Goal: Task Accomplishment & Management: Manage account settings

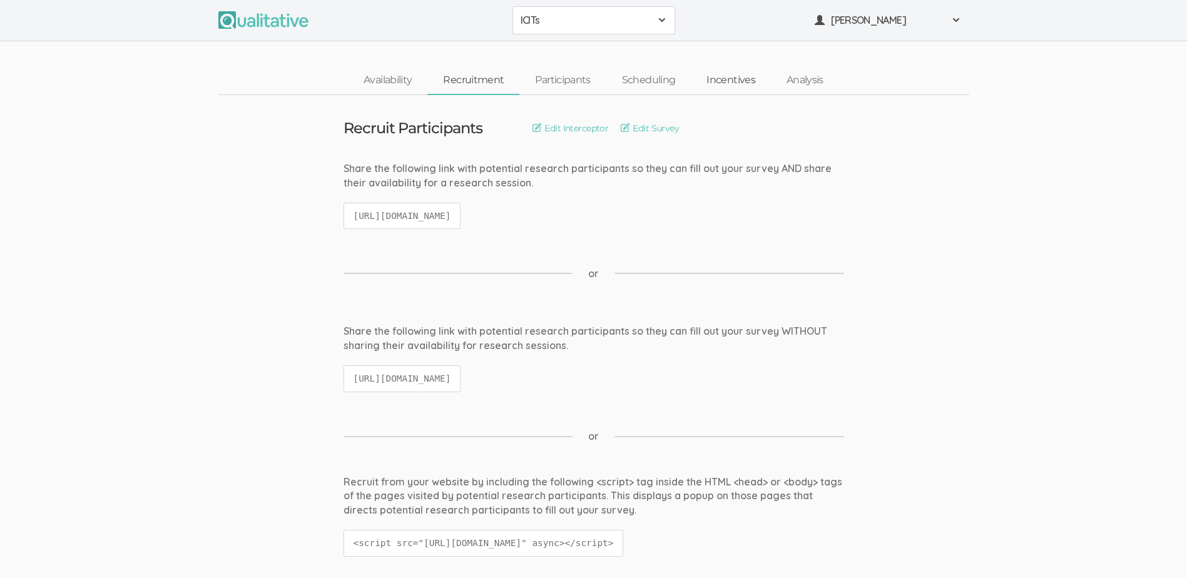
click at [727, 81] on link "Incentives" at bounding box center [731, 80] width 80 height 27
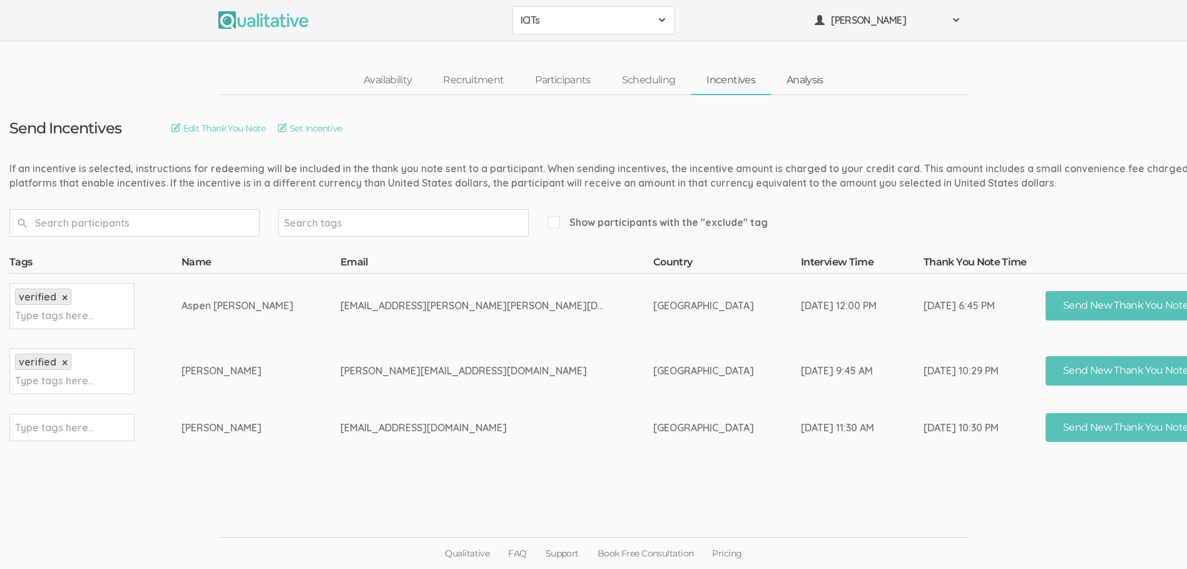
click at [798, 85] on link "Analysis" at bounding box center [805, 80] width 68 height 27
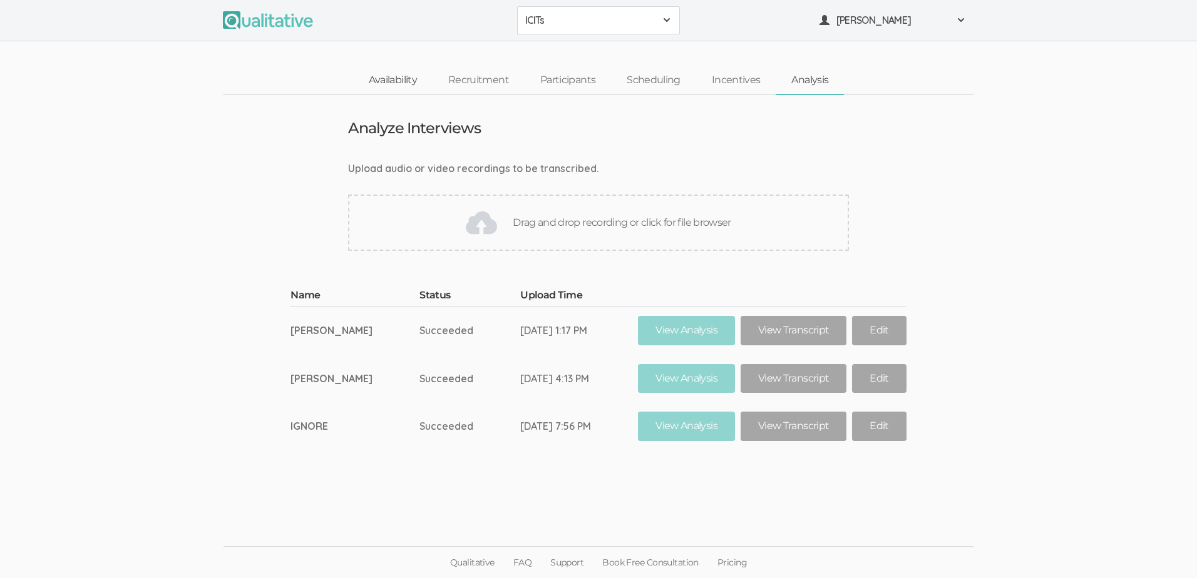
click at [391, 76] on link "Availability" at bounding box center [392, 80] width 79 height 27
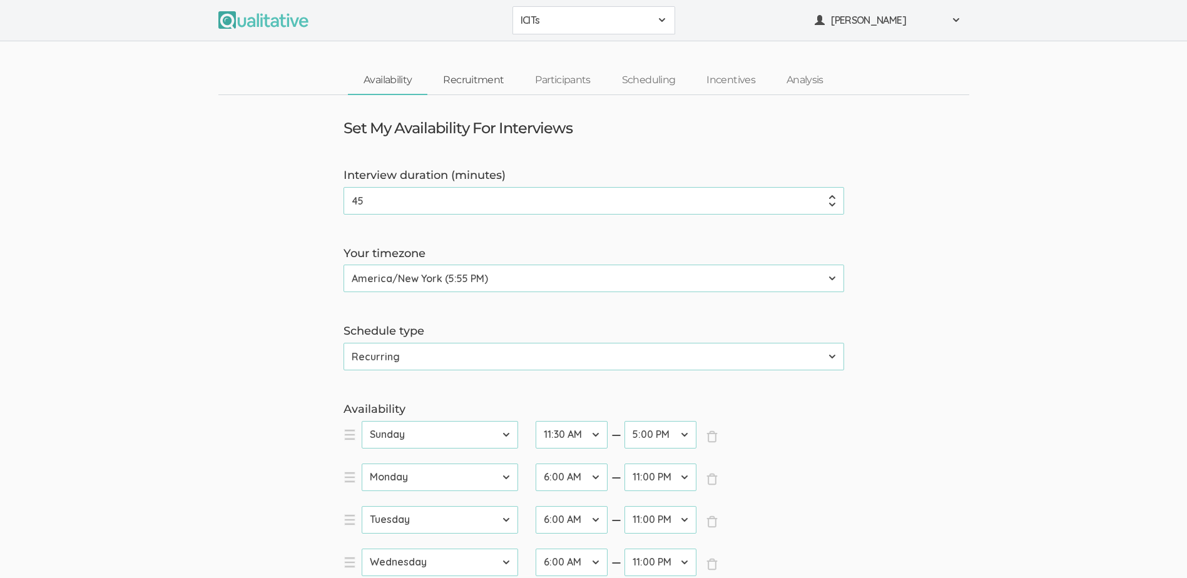
click at [486, 78] on link "Recruitment" at bounding box center [474, 80] width 92 height 27
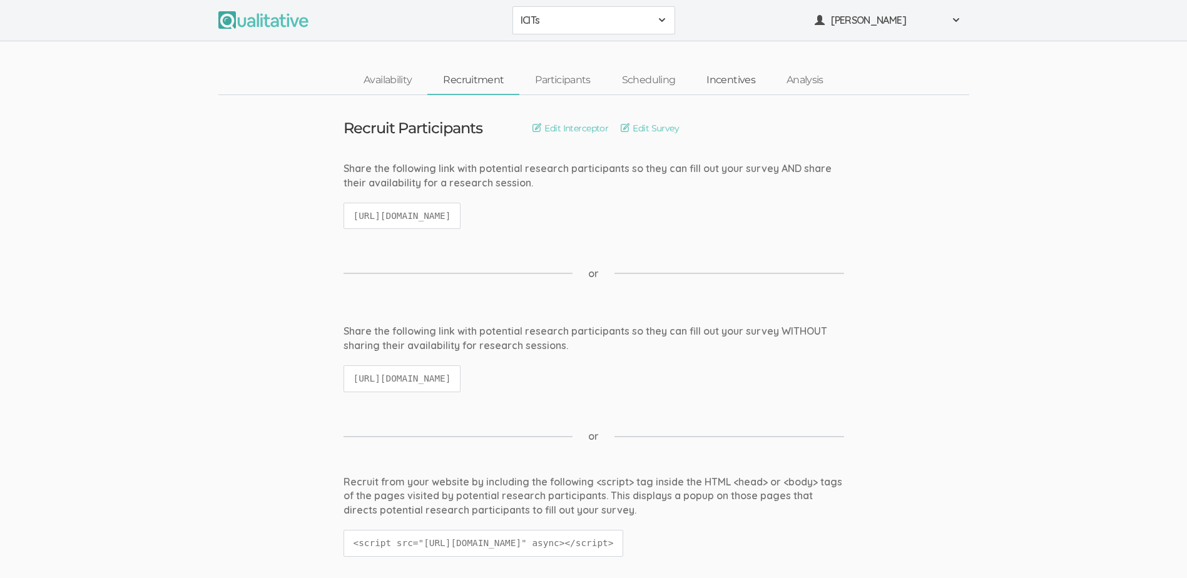
click at [732, 88] on link "Incentives" at bounding box center [731, 80] width 80 height 27
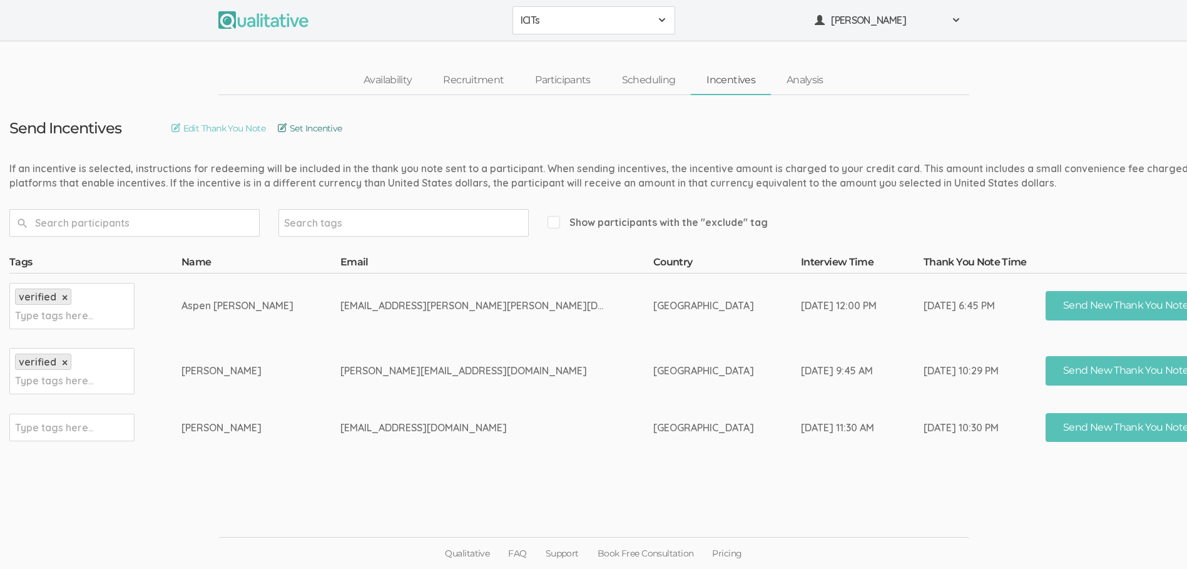
click at [312, 126] on link "Set Incentive" at bounding box center [310, 128] width 64 height 14
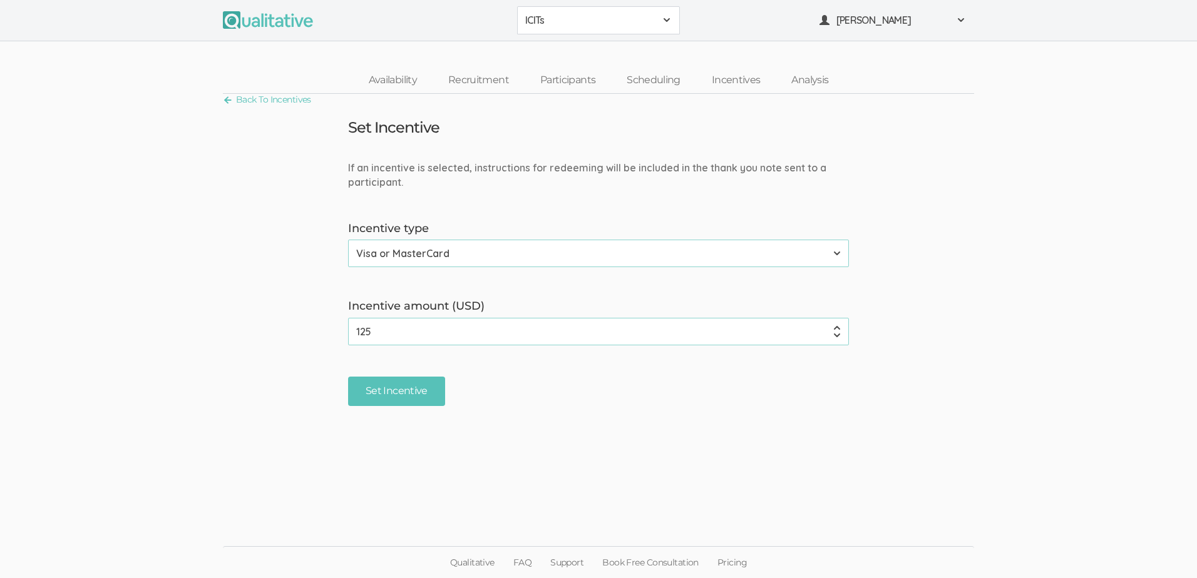
click at [379, 332] on input "125" at bounding box center [598, 332] width 501 height 28
type input "1"
type input "200"
click at [384, 393] on input "Set Incentive" at bounding box center [396, 391] width 97 height 29
click at [267, 103] on link "Back To Incentives" at bounding box center [267, 99] width 88 height 17
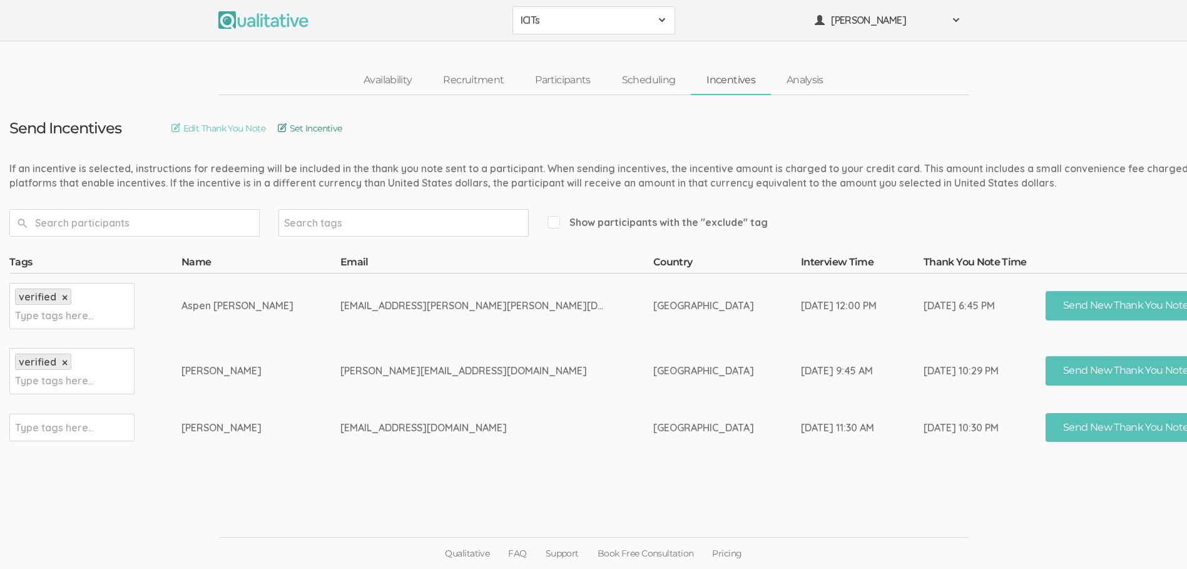
click at [316, 128] on link "Set Incentive" at bounding box center [310, 128] width 64 height 14
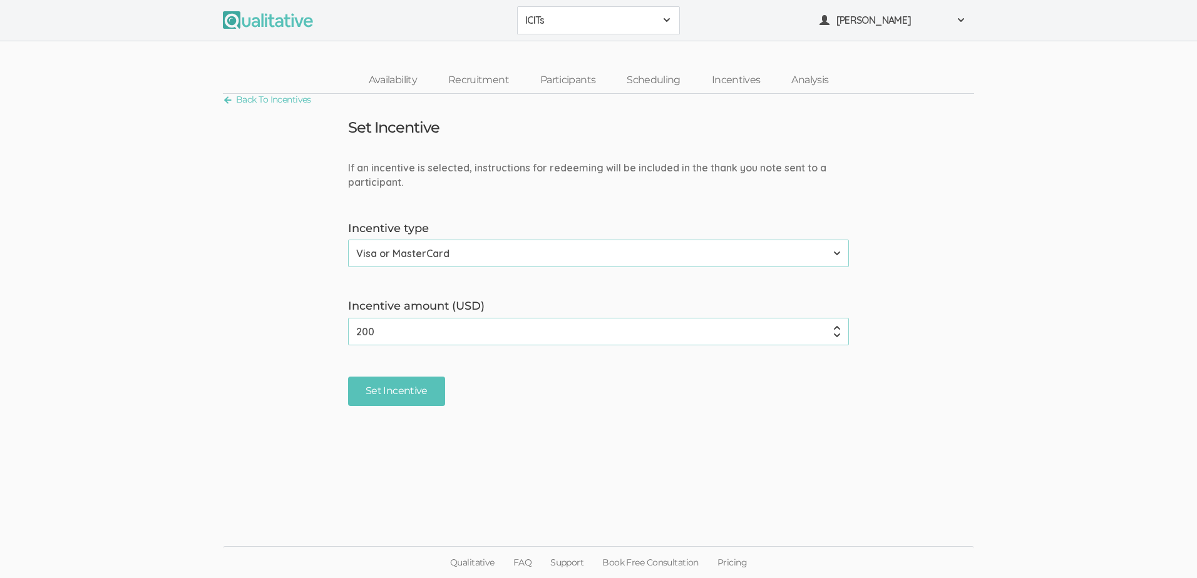
click at [372, 331] on input "200" at bounding box center [598, 332] width 501 height 28
type input "200.00"
click at [381, 390] on input "Set Incentive" at bounding box center [396, 391] width 97 height 29
